Goal: Find specific page/section: Find specific page/section

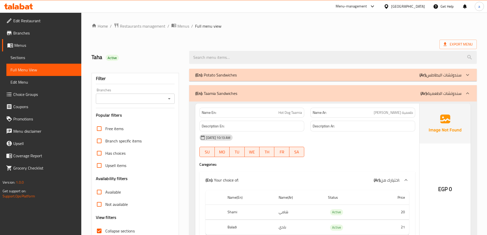
scroll to position [3118, 0]
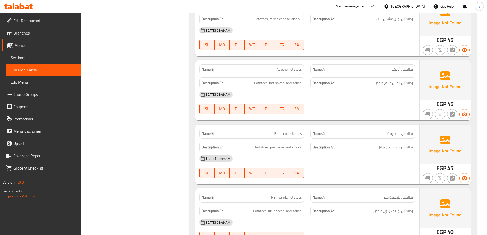
click at [389, 7] on icon at bounding box center [386, 6] width 5 height 5
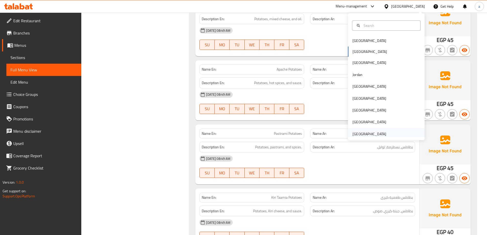
click at [371, 130] on div "[GEOGRAPHIC_DATA]" at bounding box center [369, 134] width 42 height 12
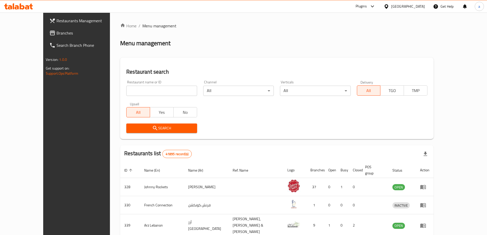
click at [56, 36] on span "Branches" at bounding box center [88, 33] width 64 height 6
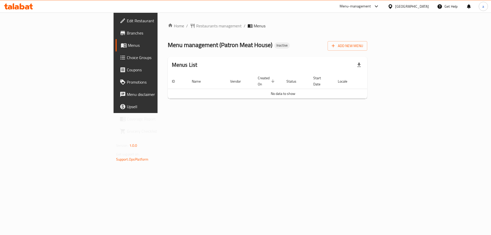
click at [127, 30] on span "Branches" at bounding box center [159, 33] width 65 height 6
